Goal: Information Seeking & Learning: Learn about a topic

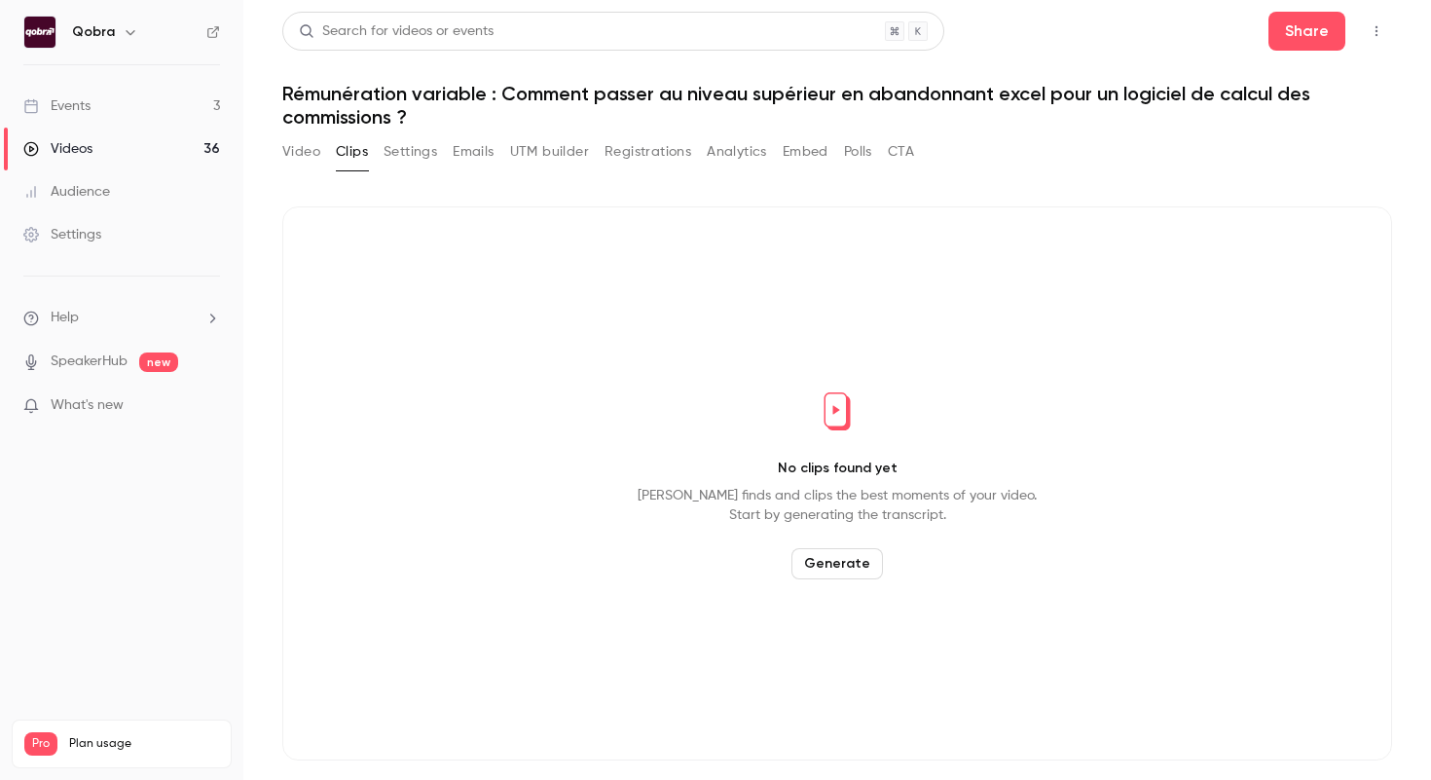
click at [140, 114] on link "Events 3" at bounding box center [121, 106] width 243 height 43
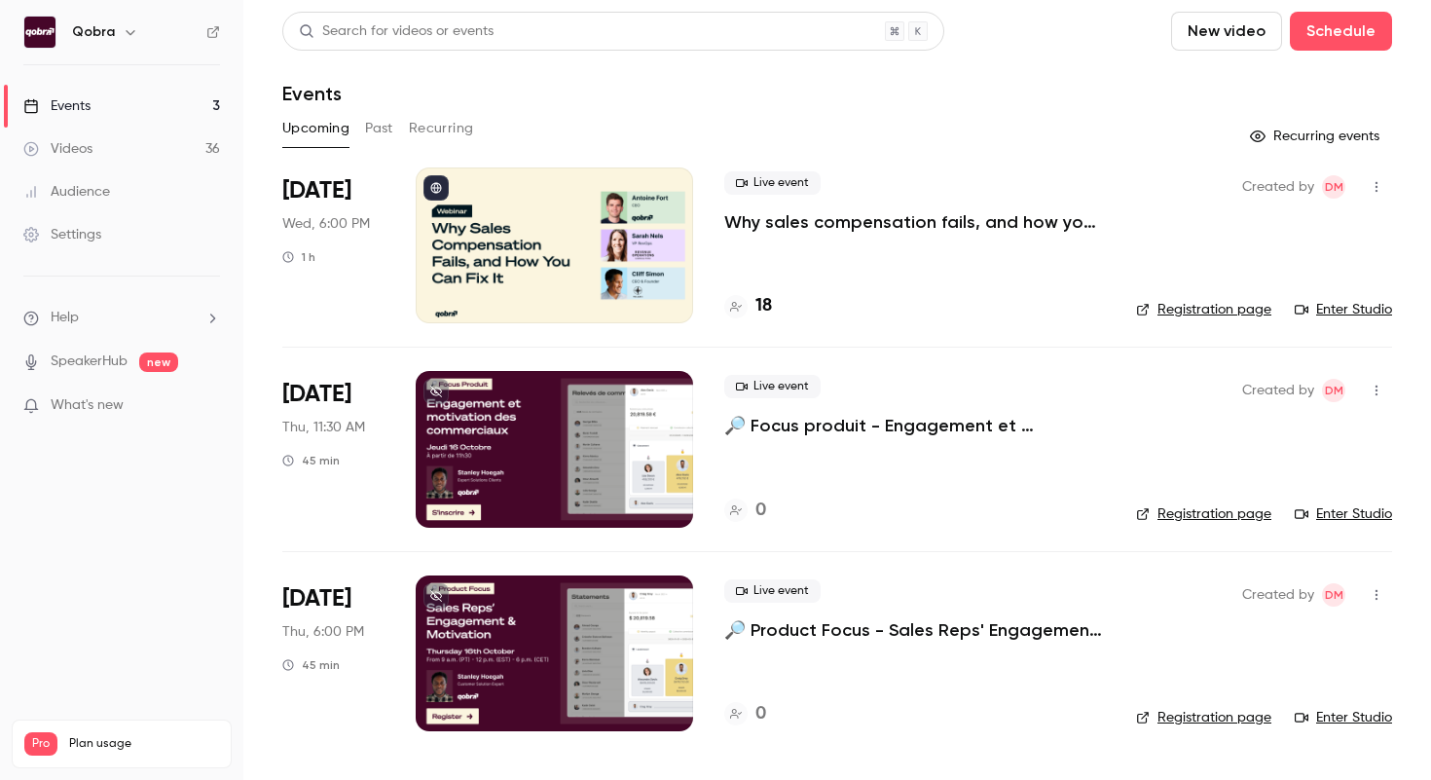
click at [763, 313] on h4 "18" at bounding box center [764, 306] width 17 height 26
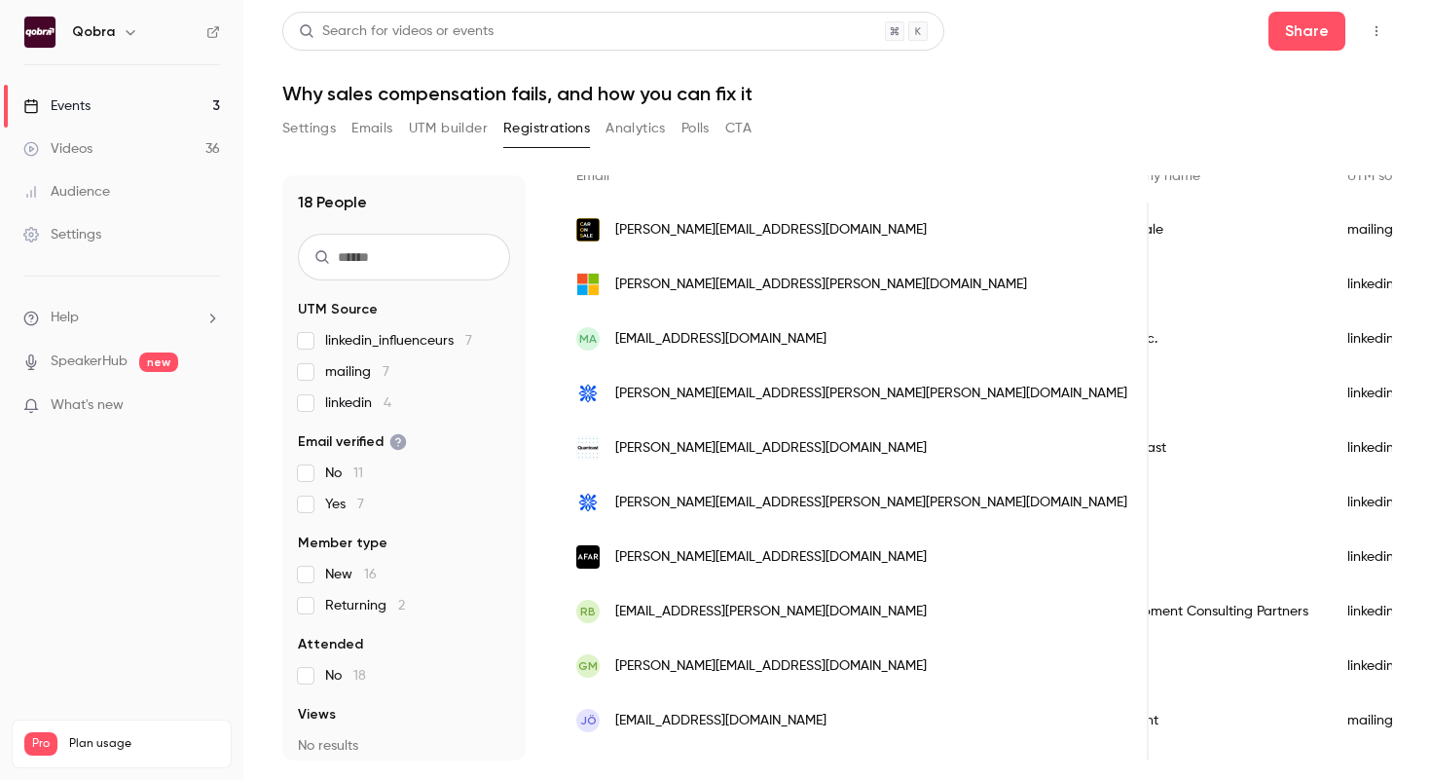
scroll to position [163, 0]
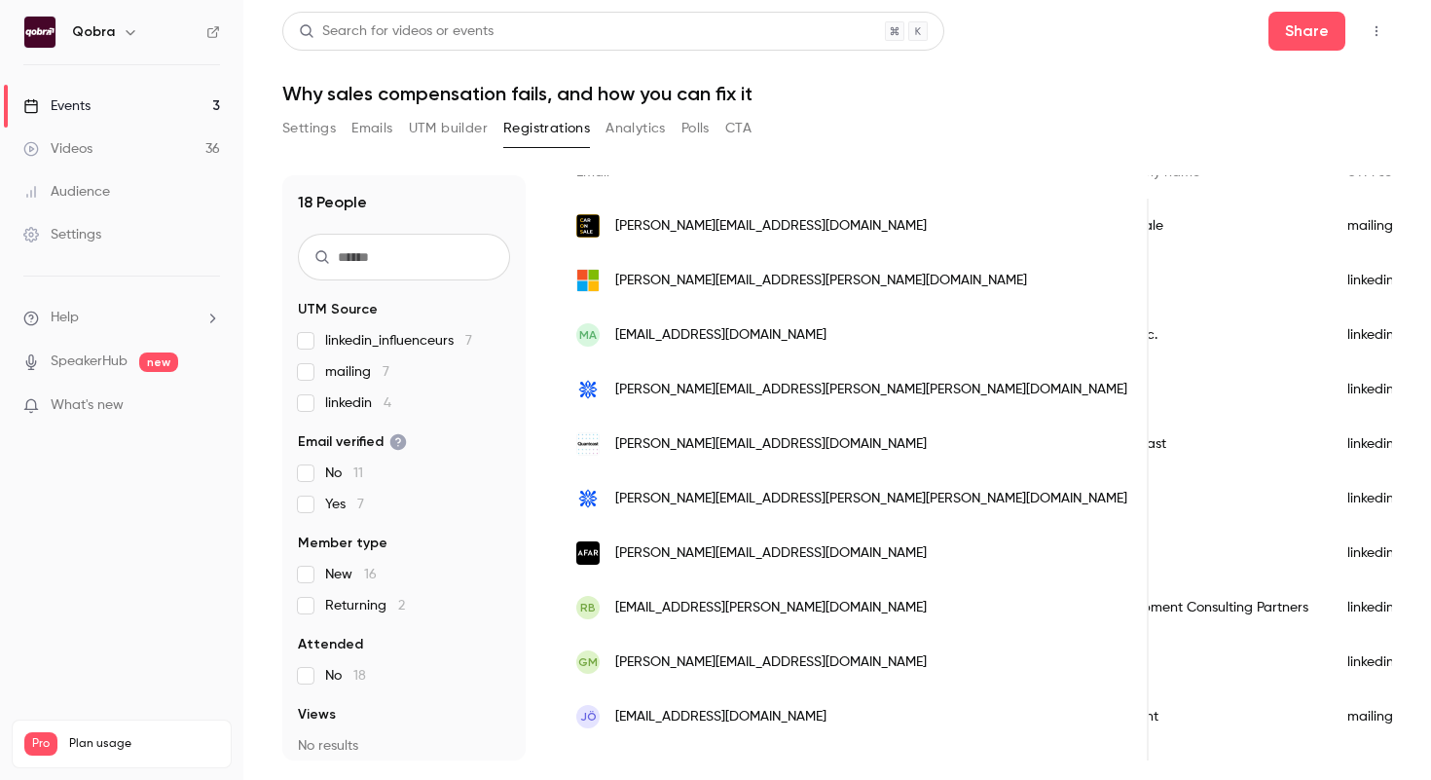
click at [160, 108] on link "Events 3" at bounding box center [121, 106] width 243 height 43
